Goal: Task Accomplishment & Management: Complete application form

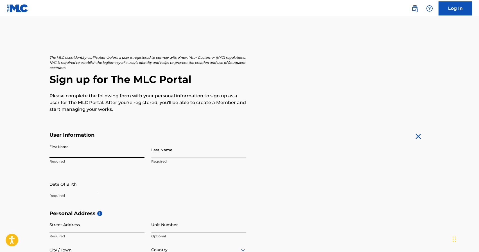
type input "E"
type input "[PERSON_NAME]"
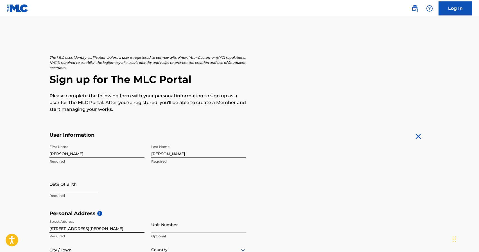
type input "[STREET_ADDRESS][PERSON_NAME]"
type input "[GEOGRAPHIC_DATA]"
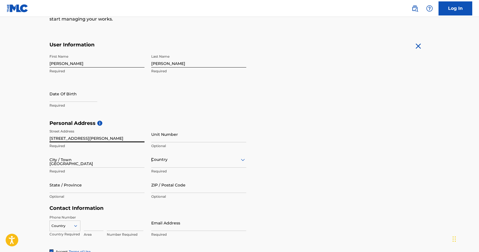
type input "[GEOGRAPHIC_DATA]"
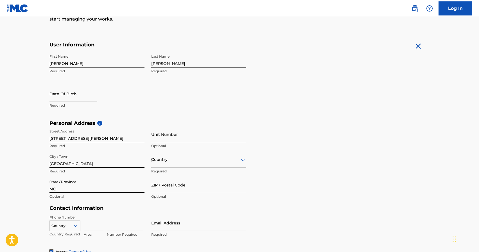
type input "MO"
type input "65807"
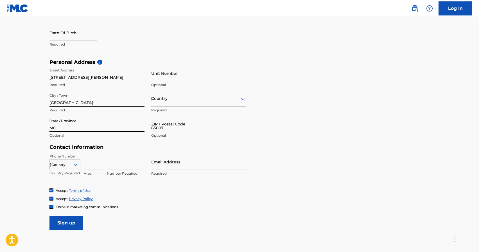
type input "[GEOGRAPHIC_DATA]"
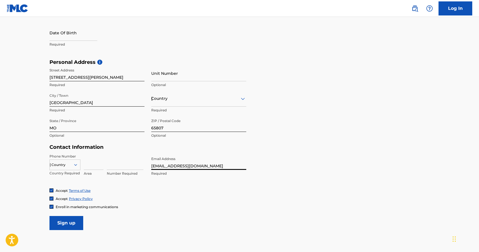
type input "[EMAIL_ADDRESS][DOMAIN_NAME]"
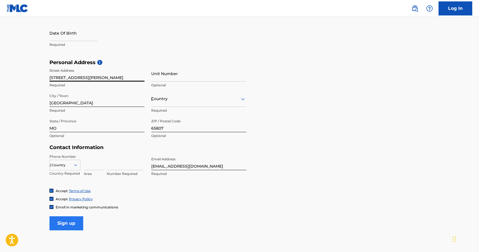
type input "[STREET_ADDRESS][PERSON_NAME]"
click at [66, 223] on input "Sign up" at bounding box center [66, 223] width 34 height 14
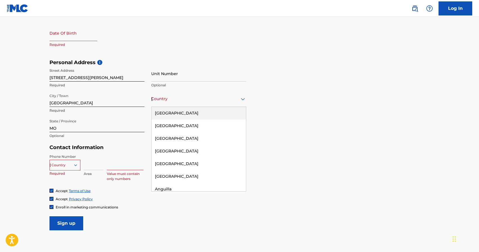
click at [208, 101] on div "[GEOGRAPHIC_DATA]" at bounding box center [198, 98] width 95 height 7
click at [199, 114] on div "[GEOGRAPHIC_DATA]" at bounding box center [199, 113] width 94 height 13
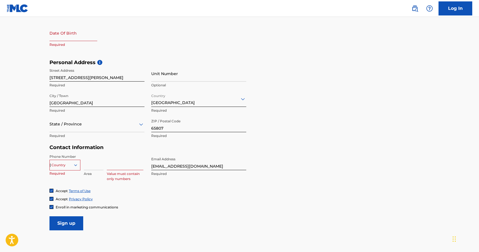
click at [69, 165] on div "[GEOGRAPHIC_DATA]" at bounding box center [65, 165] width 30 height 6
click at [110, 148] on h5 "Contact Information" at bounding box center [147, 147] width 197 height 6
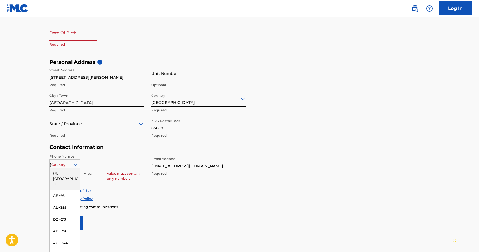
click at [68, 163] on div "[GEOGRAPHIC_DATA]" at bounding box center [65, 165] width 30 height 6
click at [35, 147] on main "The MLC uses identity verification before a user is registered to comply with K…" at bounding box center [239, 64] width 479 height 396
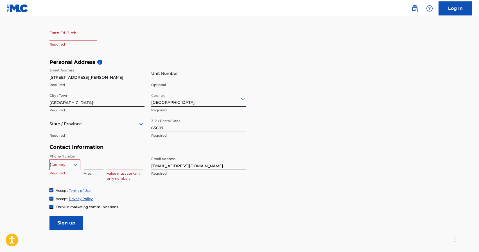
click at [89, 163] on input at bounding box center [94, 162] width 20 height 16
type input "417"
type input "8305727"
click at [75, 165] on icon at bounding box center [75, 164] width 5 height 5
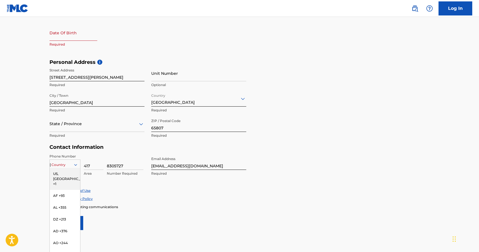
click at [70, 173] on div "US, [GEOGRAPHIC_DATA] +1" at bounding box center [65, 179] width 30 height 22
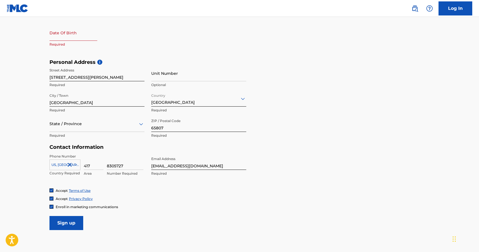
select select "8"
select select "2025"
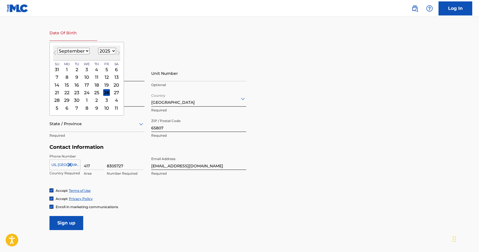
select select "9"
click at [56, 77] on div "5" at bounding box center [57, 77] width 7 height 7
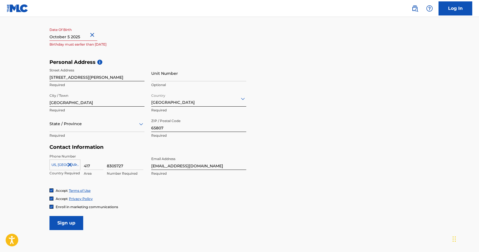
click at [97, 35] on button "Close" at bounding box center [93, 34] width 8 height 17
click at [78, 37] on input "text" at bounding box center [73, 33] width 48 height 16
select select "8"
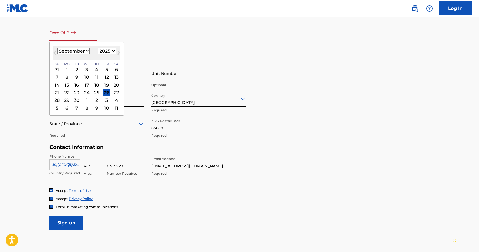
select select "1974"
select select "9"
click at [113, 69] on div "5" at bounding box center [116, 69] width 7 height 7
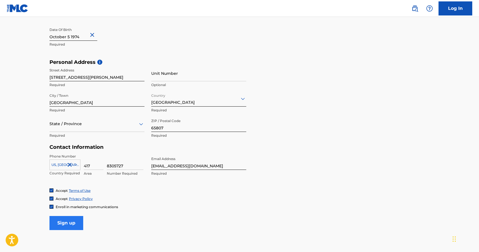
click at [66, 223] on input "Sign up" at bounding box center [66, 223] width 34 height 14
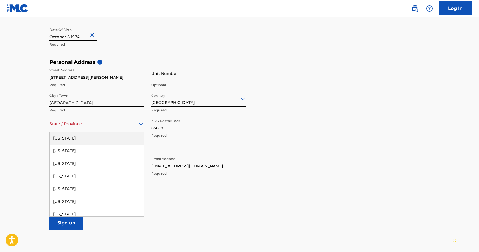
click at [93, 125] on div at bounding box center [96, 123] width 95 height 7
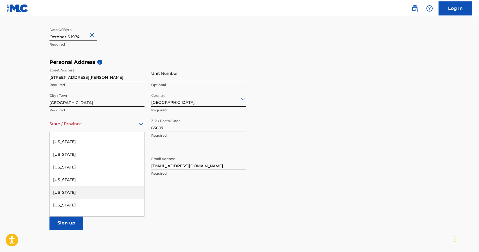
scroll to position [314, 0]
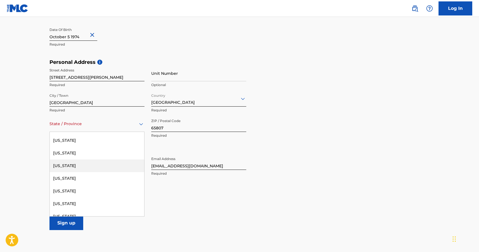
click at [77, 162] on div "[US_STATE]" at bounding box center [97, 165] width 94 height 13
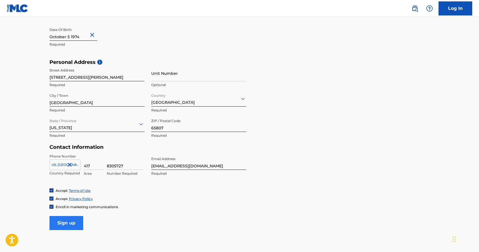
click at [70, 221] on input "Sign up" at bounding box center [66, 223] width 34 height 14
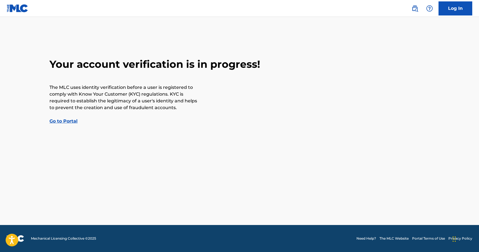
click at [72, 120] on link "Go to Portal" at bounding box center [63, 120] width 28 height 5
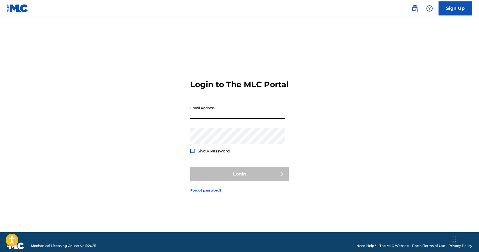
type input "t"
type input "[EMAIL_ADDRESS][DOMAIN_NAME]"
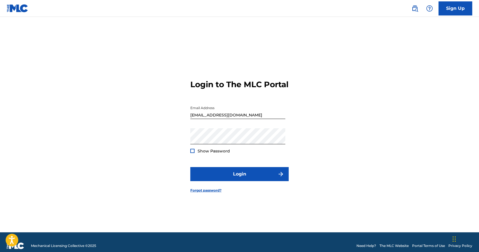
click at [194, 153] on div at bounding box center [192, 151] width 4 height 4
click at [254, 179] on button "Login" at bounding box center [239, 174] width 98 height 14
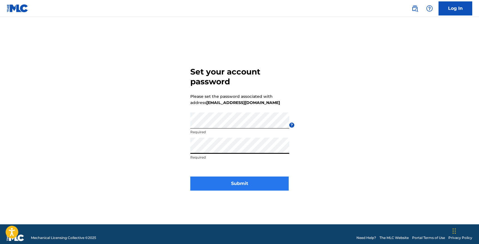
click at [242, 188] on button "Submit" at bounding box center [239, 184] width 98 height 14
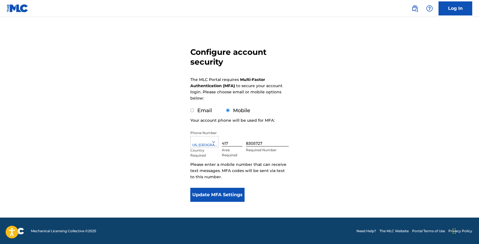
scroll to position [26, 0]
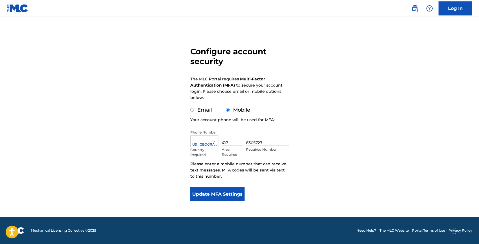
click at [191, 111] on input "Email" at bounding box center [192, 110] width 4 height 4
radio input "true"
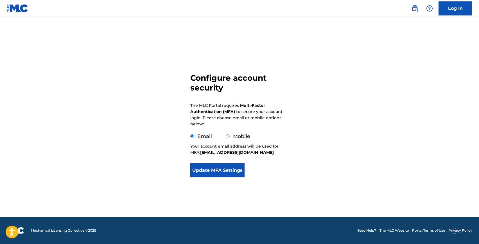
scroll to position [0, 0]
click at [224, 172] on button "Update MFA Settings" at bounding box center [217, 170] width 54 height 14
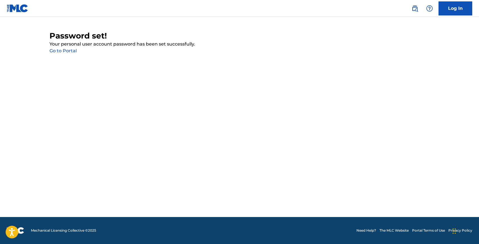
click at [67, 50] on link "Go to Portal" at bounding box center [62, 50] width 27 height 5
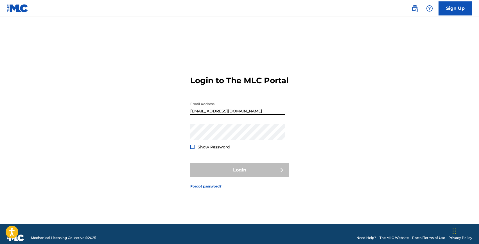
type input "[EMAIL_ADDRESS][DOMAIN_NAME]"
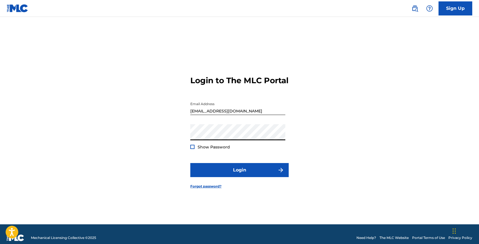
click at [192, 149] on div at bounding box center [192, 147] width 4 height 4
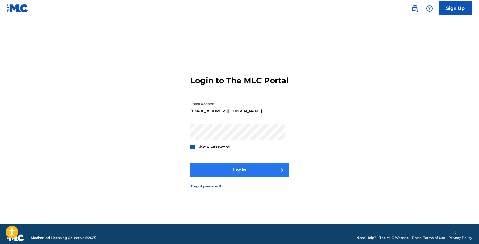
click at [245, 176] on button "Login" at bounding box center [239, 170] width 98 height 14
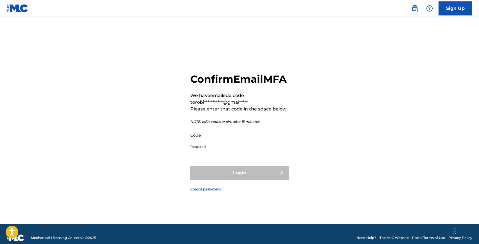
click at [205, 143] on input "Code" at bounding box center [237, 135] width 95 height 16
paste input "675257"
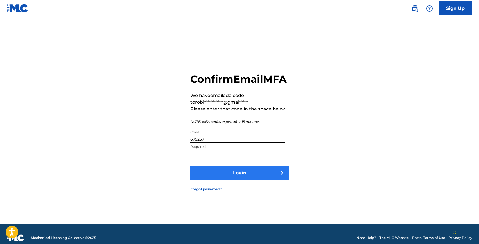
type input "675257"
click at [236, 176] on button "Login" at bounding box center [239, 173] width 98 height 14
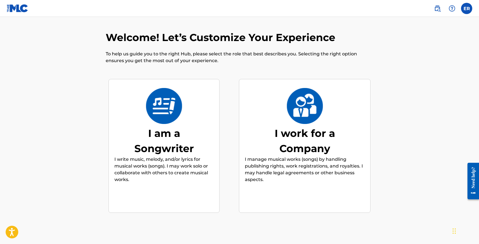
click at [161, 121] on img at bounding box center [164, 106] width 37 height 36
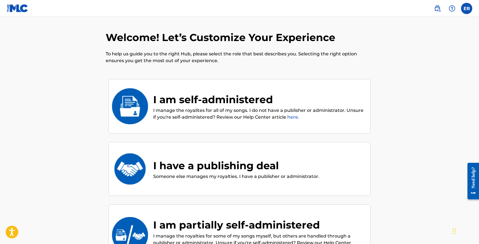
click at [214, 101] on div "I am self-administered" at bounding box center [258, 99] width 211 height 15
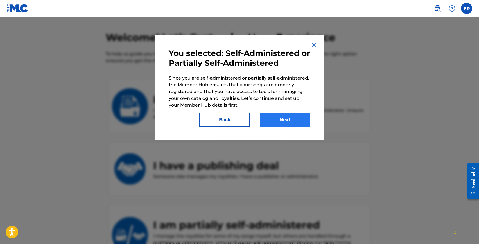
click at [290, 122] on button "Next" at bounding box center [285, 120] width 51 height 14
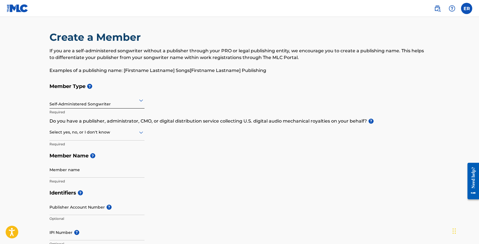
click at [138, 101] on icon at bounding box center [141, 100] width 7 height 7
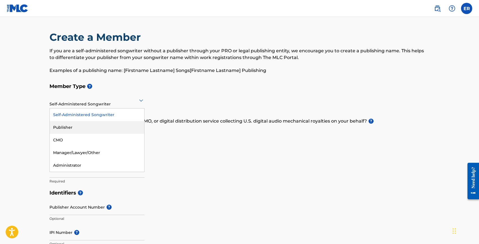
click at [223, 141] on div "Member Type ? Publisher, 2 of 5. 5 results available. Use Up and Down to choose…" at bounding box center [239, 133] width 380 height 107
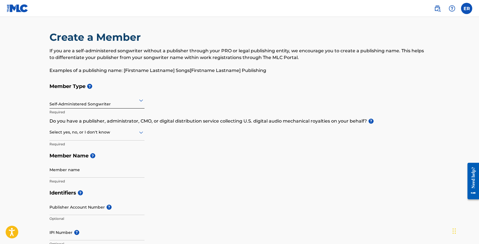
click at [143, 134] on icon at bounding box center [141, 132] width 7 height 7
click at [106, 146] on div "Yes" at bounding box center [97, 147] width 94 height 13
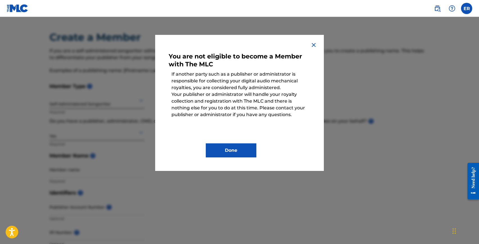
click at [316, 46] on img at bounding box center [313, 45] width 7 height 7
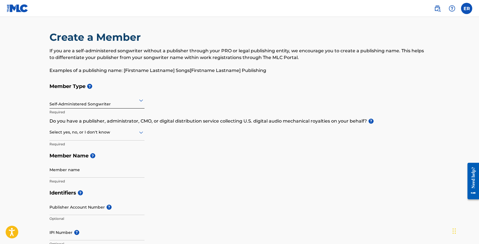
click at [141, 132] on icon at bounding box center [141, 132] width 7 height 7
click at [117, 157] on div "No" at bounding box center [97, 159] width 94 height 13
type input "[PERSON_NAME]"
click at [196, 179] on div "Member Type ? Self-Administered Songwriter Required Do you have a publisher, ad…" at bounding box center [239, 133] width 380 height 107
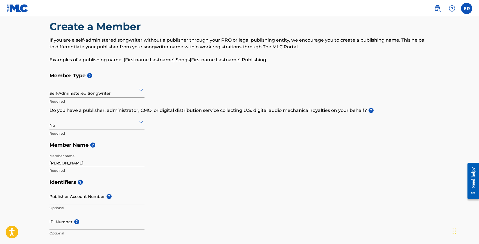
scroll to position [12, 0]
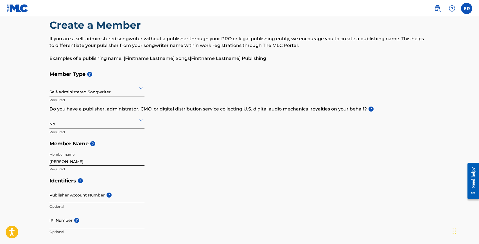
click at [84, 199] on input "Publisher Account Number ?" at bounding box center [96, 195] width 95 height 16
type input "0"
click at [65, 225] on input "IPI Number ?" at bounding box center [96, 220] width 95 height 16
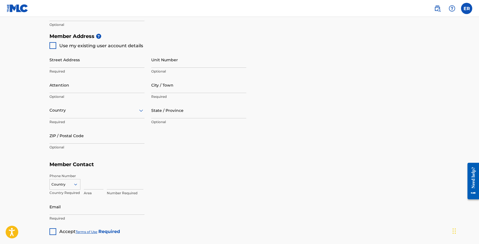
scroll to position [238, 0]
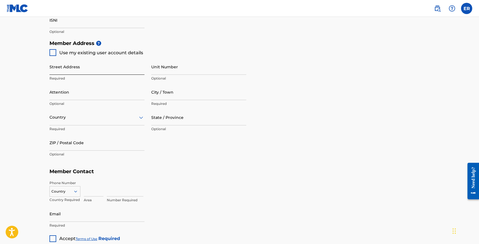
type input "00734308748"
type input "[STREET_ADDRESS][PERSON_NAME]"
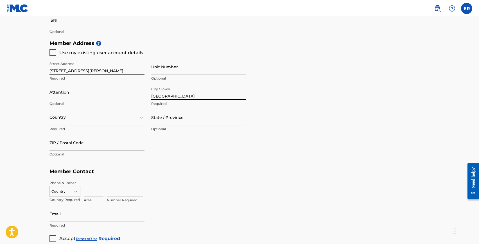
type input "[GEOGRAPHIC_DATA]"
click at [190, 143] on div "Street Address [STREET_ADDRESS][PERSON_NAME] Required Unit Number Optional Atte…" at bounding box center [147, 109] width 197 height 107
click at [89, 119] on div at bounding box center [96, 117] width 95 height 7
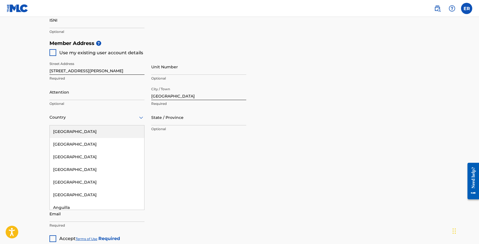
click at [81, 132] on div "[GEOGRAPHIC_DATA]" at bounding box center [97, 131] width 94 height 13
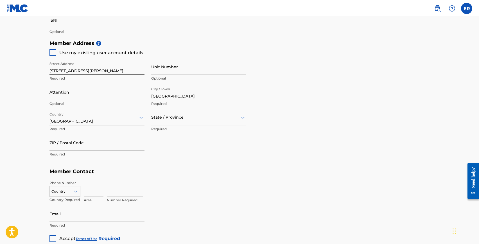
click at [192, 117] on div at bounding box center [198, 117] width 95 height 7
click at [168, 199] on div "[US_STATE]" at bounding box center [199, 199] width 94 height 13
type input "65807"
click at [164, 182] on div "Number Required" at bounding box center [268, 193] width 323 height 25
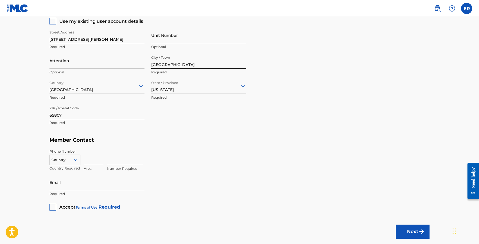
scroll to position [293, 0]
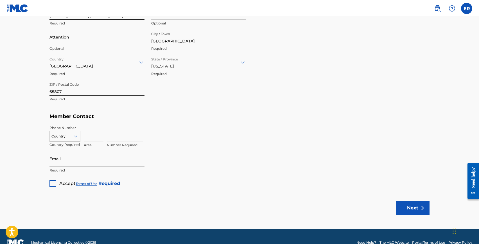
click at [73, 136] on div at bounding box center [65, 136] width 30 height 6
click at [67, 144] on div "US, [GEOGRAPHIC_DATA] +1" at bounding box center [65, 150] width 30 height 22
click at [91, 136] on input at bounding box center [94, 133] width 20 height 16
type input "417"
type input "8305727"
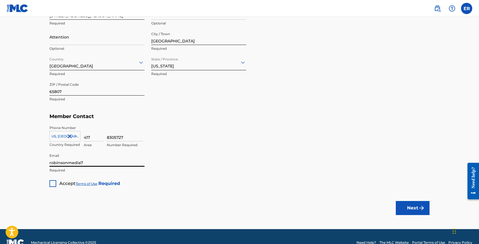
type input "robinsonmedia74"
type input "[EMAIL_ADDRESS][DOMAIN_NAME]"
click at [55, 183] on div at bounding box center [52, 183] width 7 height 7
click at [414, 208] on button "Next" at bounding box center [413, 208] width 34 height 14
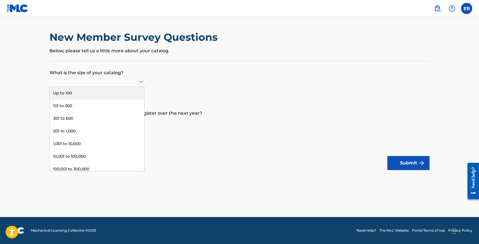
click at [141, 83] on icon at bounding box center [141, 82] width 4 height 2
click at [71, 98] on div "Up to 100" at bounding box center [97, 93] width 94 height 13
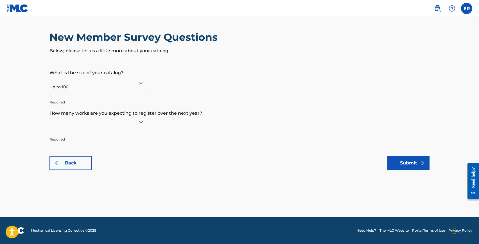
click at [69, 105] on p "How many works are you expecting to register over the next year?" at bounding box center [239, 109] width 380 height 15
click at [72, 101] on p "Required" at bounding box center [96, 97] width 95 height 13
click at [63, 127] on div at bounding box center [96, 122] width 95 height 11
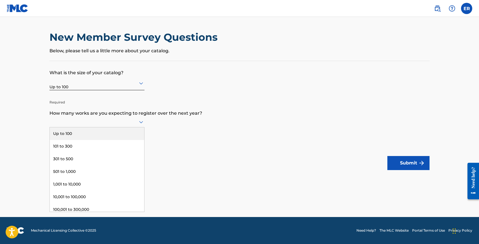
click at [68, 140] on div "Up to 100" at bounding box center [97, 133] width 94 height 13
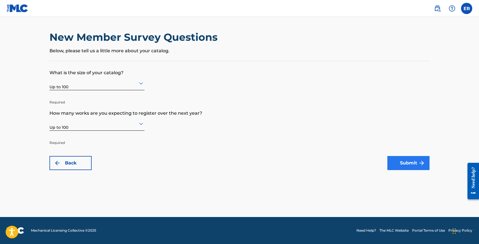
click at [408, 165] on button "Submit" at bounding box center [408, 163] width 42 height 14
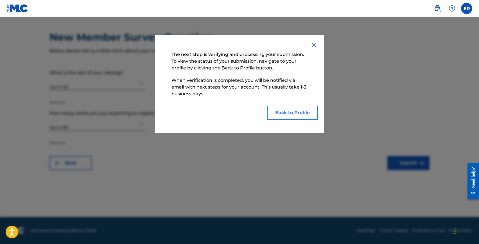
click at [292, 113] on button "Back to Profile" at bounding box center [292, 113] width 51 height 14
